Goal: Find specific page/section: Find specific page/section

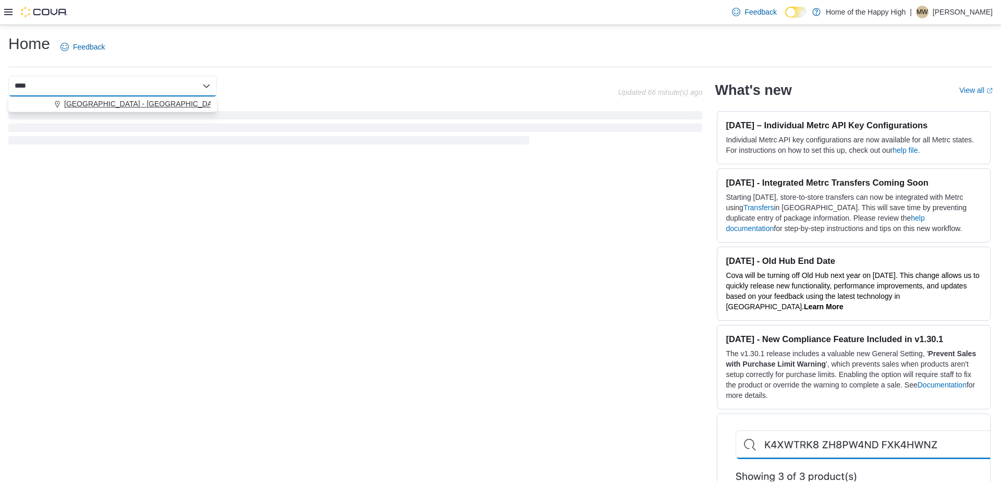
type input "****"
click at [108, 102] on span "[GEOGRAPHIC_DATA] - [GEOGRAPHIC_DATA] - Fire & Flower" at bounding box center [168, 104] width 209 height 10
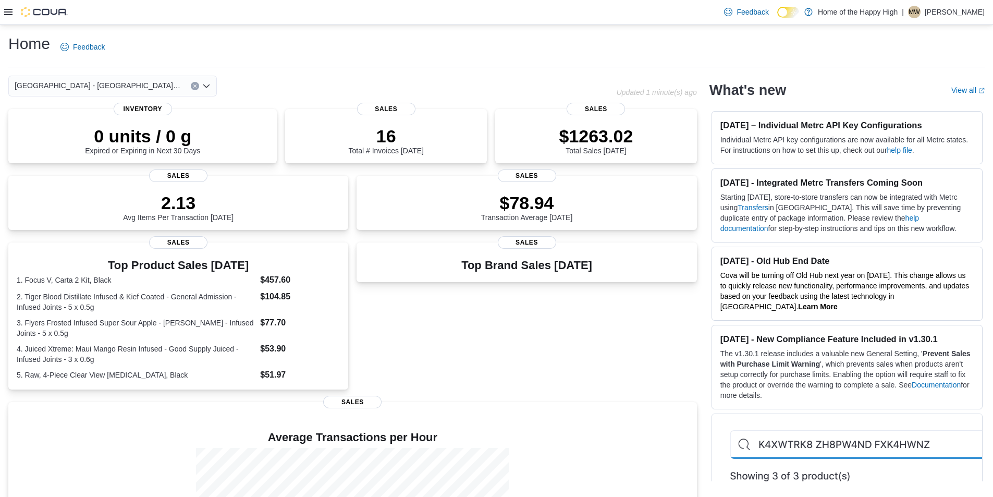
click at [193, 84] on icon "Clear input" at bounding box center [195, 86] width 4 height 4
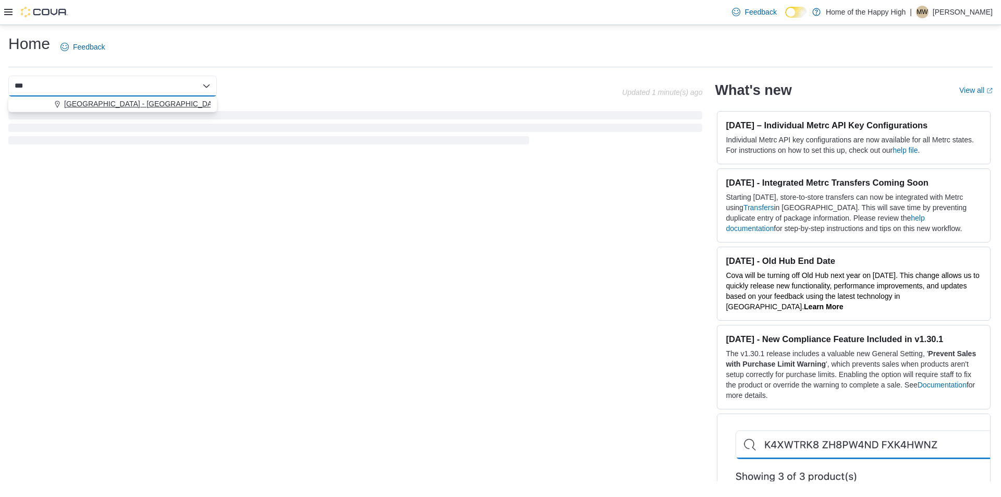
type input "***"
click at [186, 99] on span "[GEOGRAPHIC_DATA] - [GEOGRAPHIC_DATA] - Fire & Flower" at bounding box center [168, 104] width 209 height 10
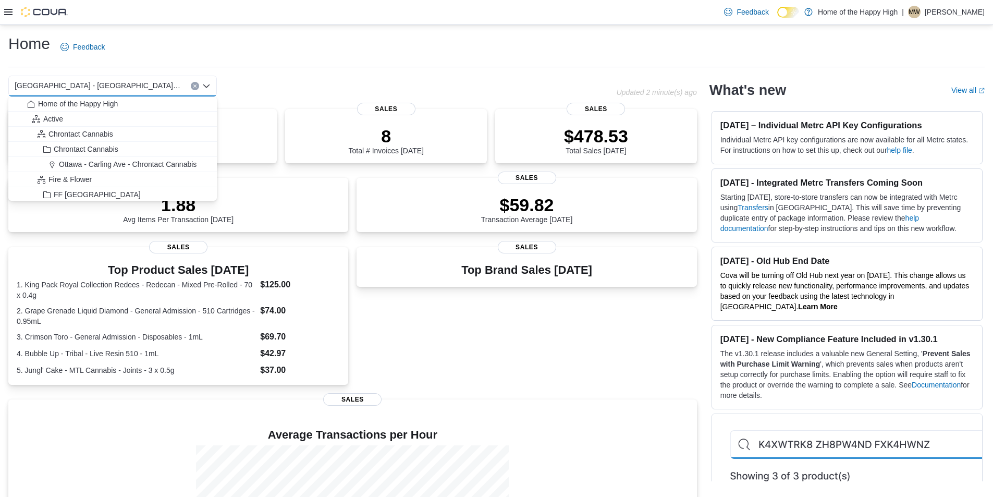
click at [10, 11] on icon at bounding box center [8, 12] width 8 height 8
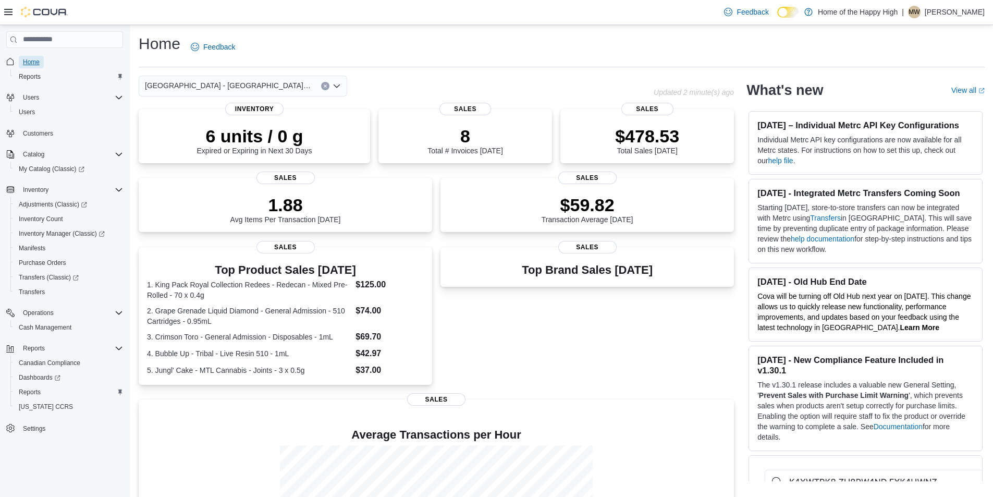
click at [38, 63] on span "Home" at bounding box center [31, 62] width 17 height 8
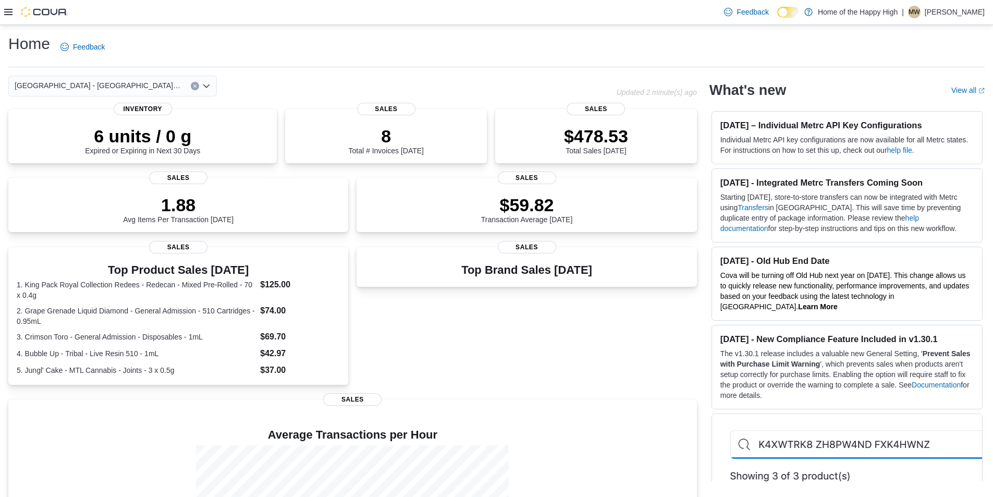
click at [8, 16] on icon at bounding box center [8, 12] width 8 height 8
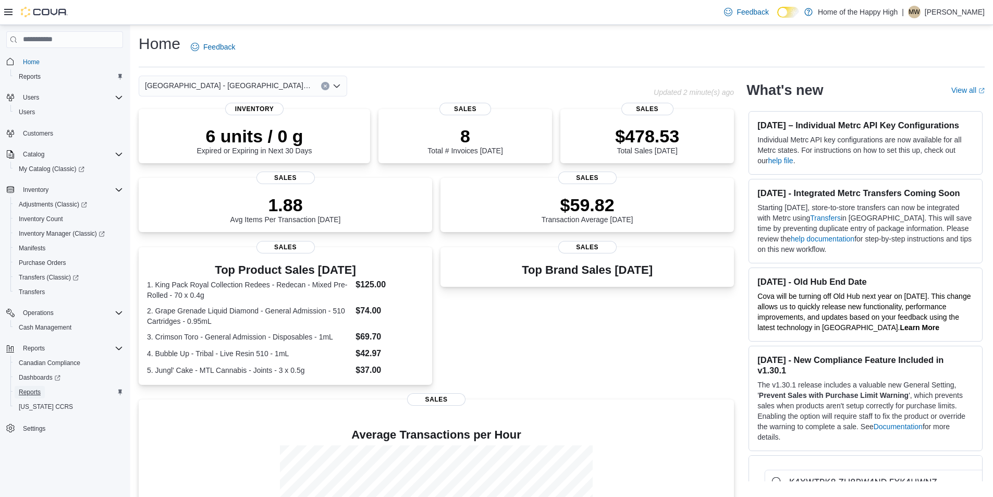
click at [44, 389] on link "Reports" at bounding box center [30, 392] width 30 height 13
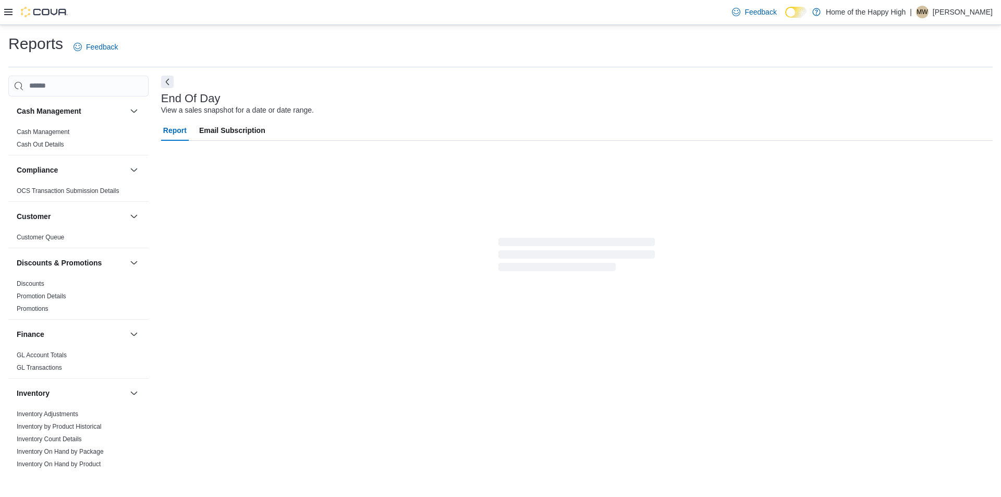
click at [11, 9] on icon at bounding box center [8, 12] width 8 height 6
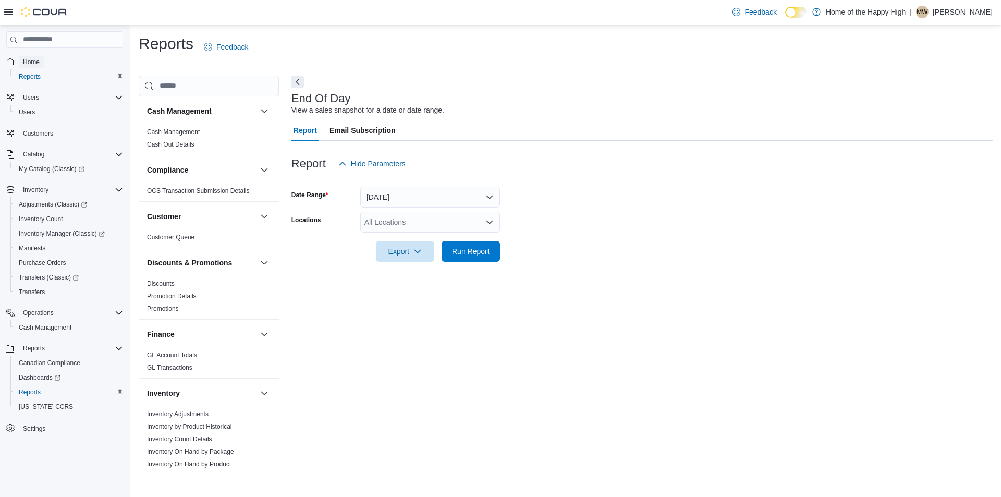
click at [35, 63] on span "Home" at bounding box center [31, 62] width 17 height 8
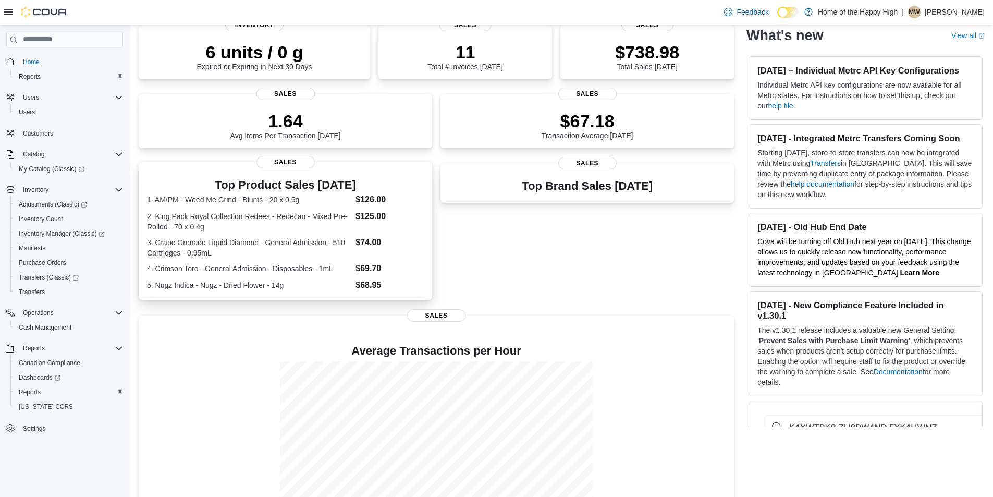
scroll to position [124, 0]
